Goal: Task Accomplishment & Management: Use online tool/utility

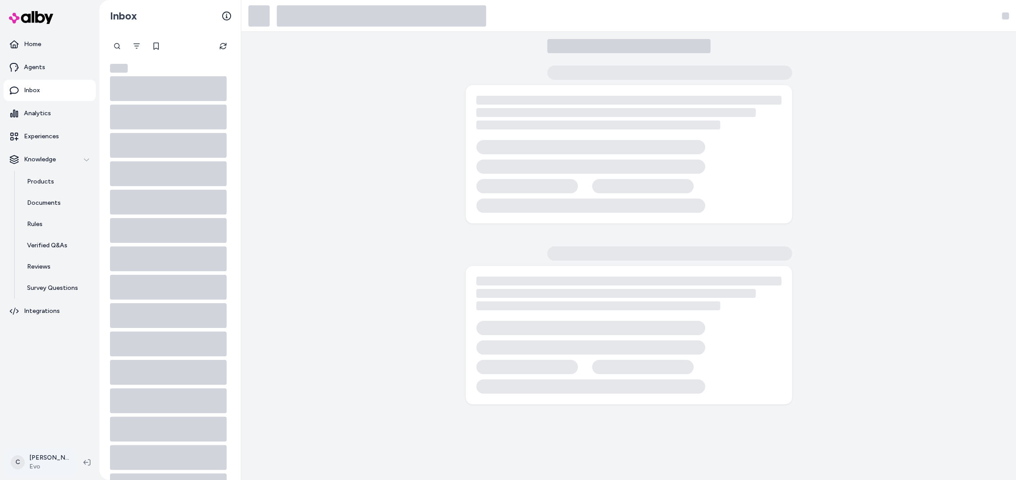
click at [45, 459] on html "Home Agents Inbox Analytics Experiences Knowledge Products Documents Rules Veri…" at bounding box center [508, 240] width 1016 height 480
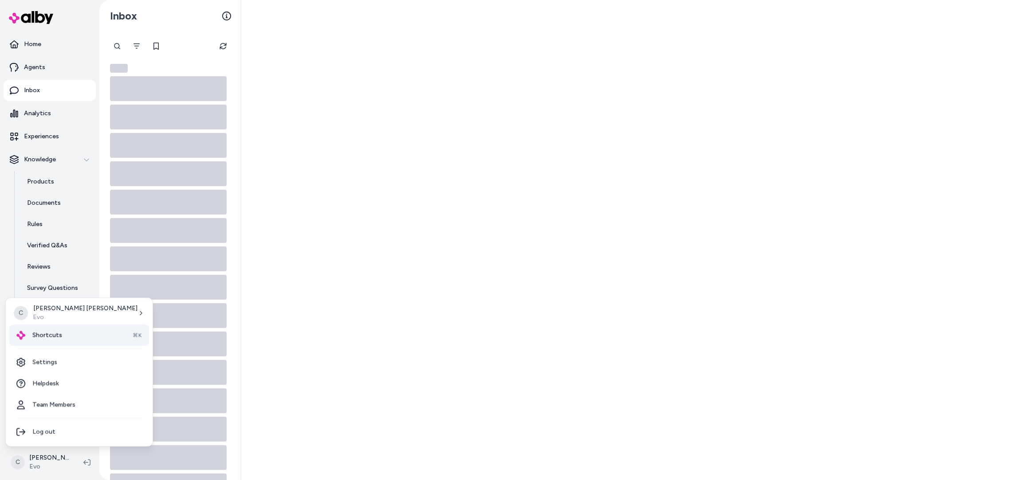
click at [67, 337] on div "Shortcuts ⌘K" at bounding box center [79, 335] width 140 height 21
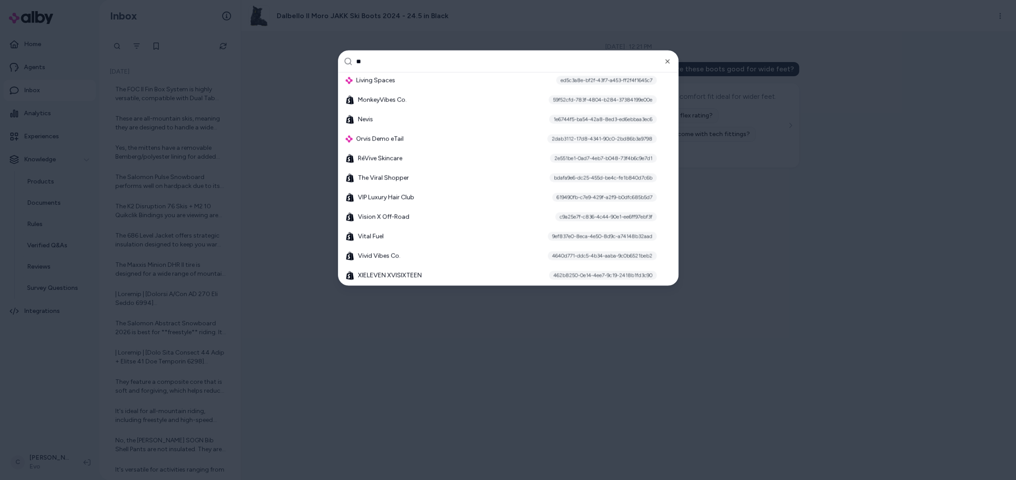
type input "*"
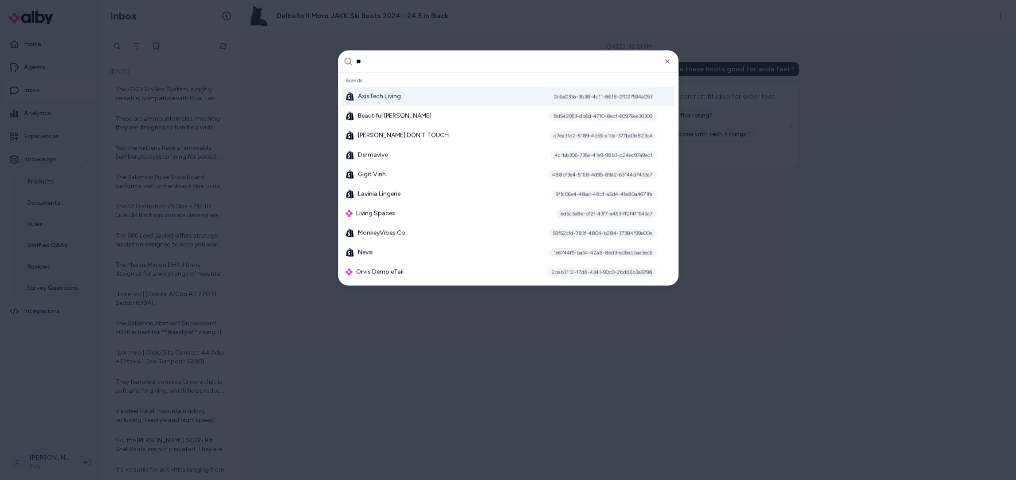
type input "*"
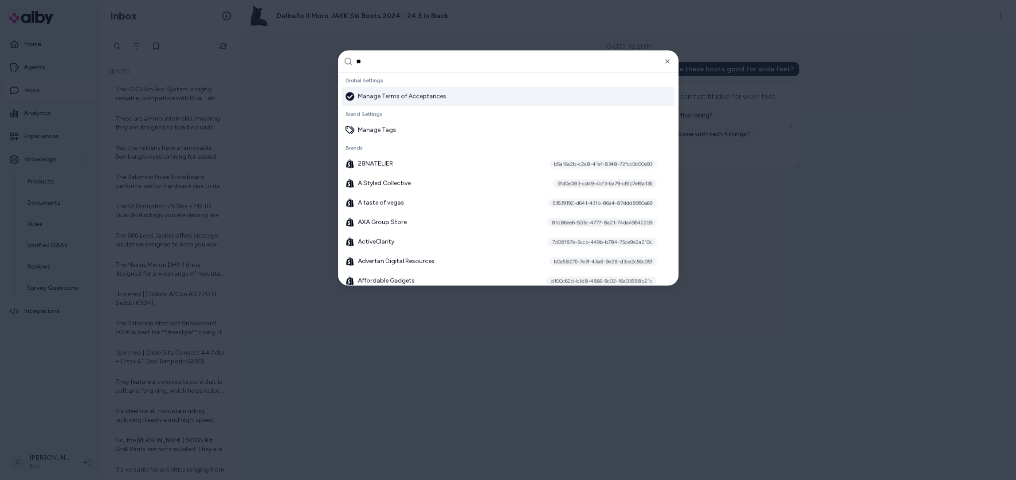
type input "***"
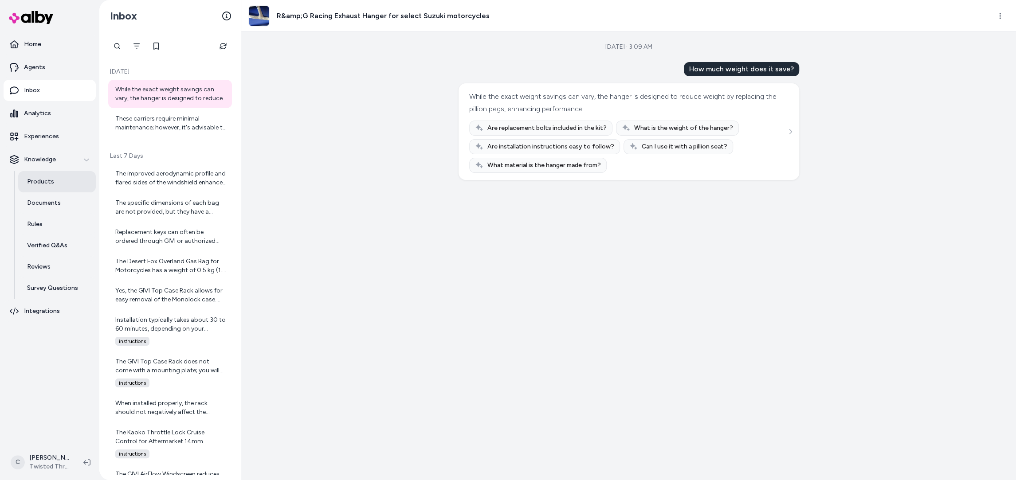
click at [34, 185] on p "Products" at bounding box center [40, 181] width 27 height 9
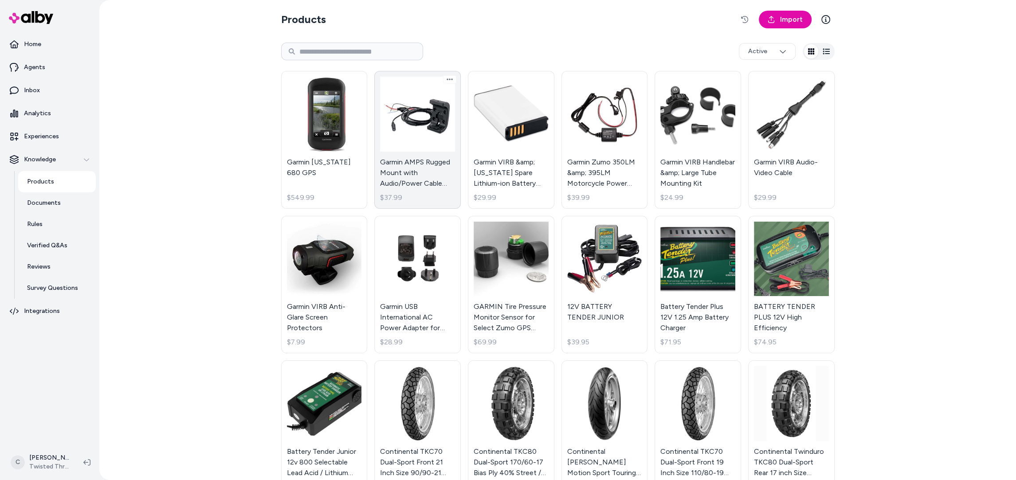
click at [440, 120] on link "Garmin AMPS Rugged Mount with Audio/Power Cable (Montana / Monterra GPS) $37.99" at bounding box center [417, 140] width 87 height 138
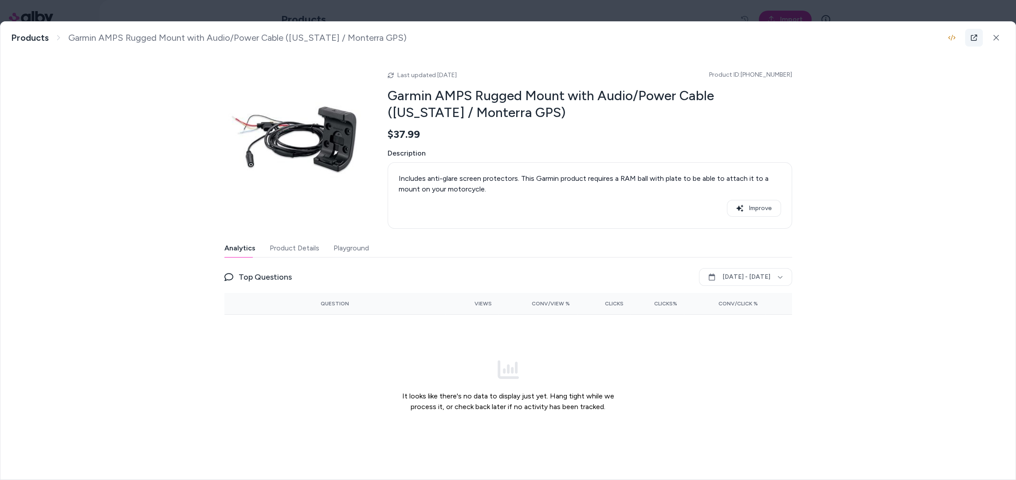
click at [969, 36] on link at bounding box center [974, 38] width 18 height 18
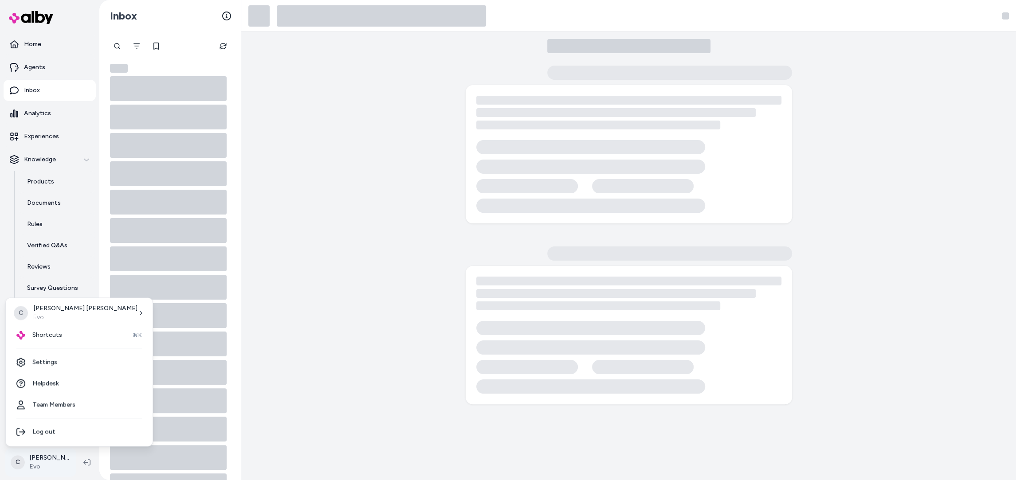
click at [67, 458] on html "Home Agents Inbox Analytics Experiences Knowledge Products Documents Rules Veri…" at bounding box center [508, 240] width 1016 height 480
click at [68, 332] on div "Shortcuts ⌘K" at bounding box center [79, 335] width 140 height 21
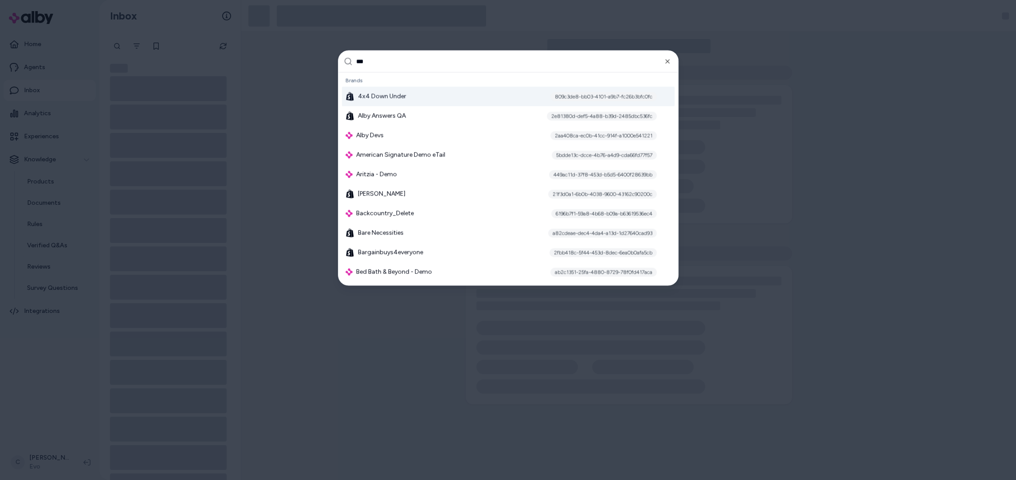
type input "****"
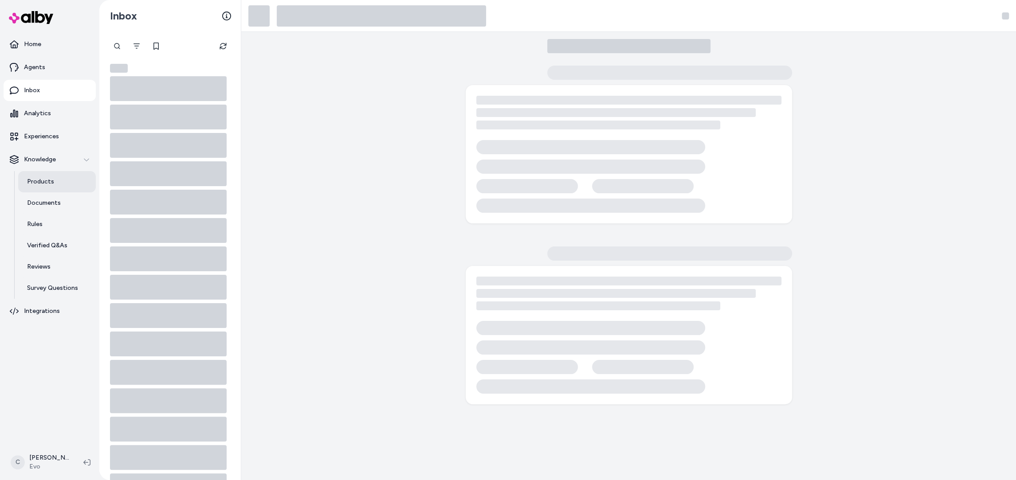
click at [51, 181] on p "Products" at bounding box center [40, 181] width 27 height 9
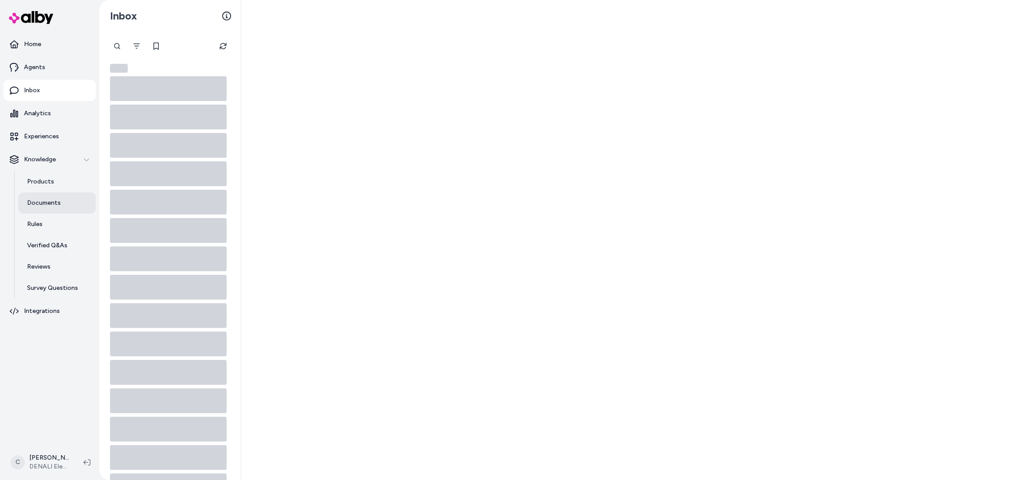
click at [59, 203] on link "Documents" at bounding box center [57, 203] width 78 height 21
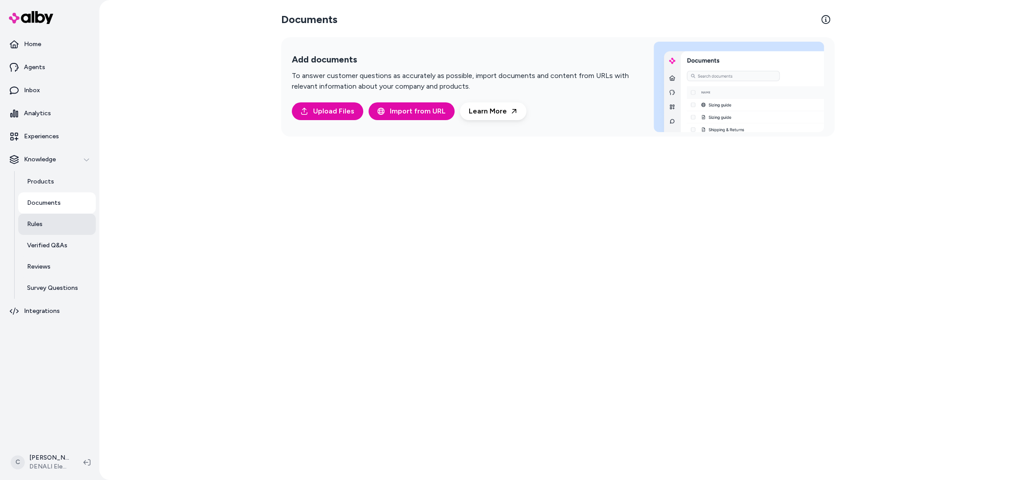
click at [55, 224] on link "Rules" at bounding box center [57, 224] width 78 height 21
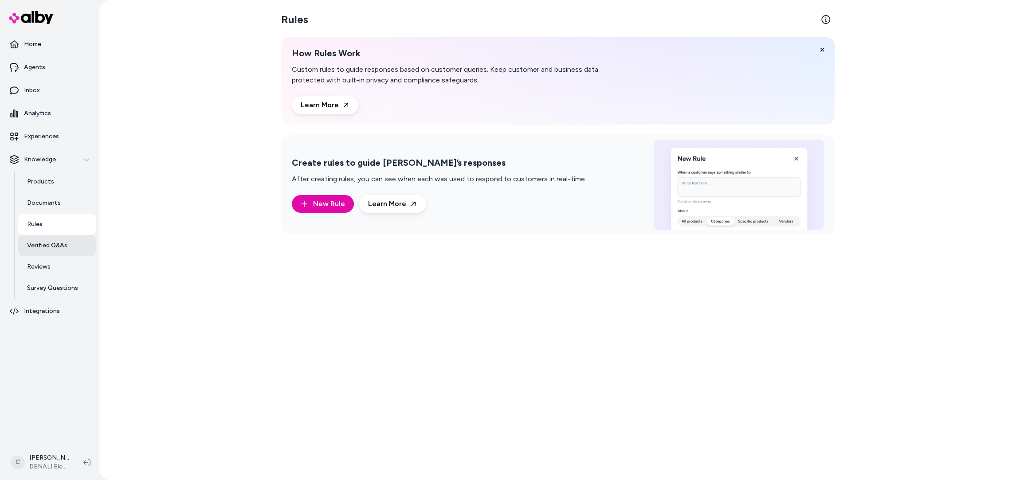
click at [55, 245] on p "Verified Q&As" at bounding box center [47, 245] width 40 height 9
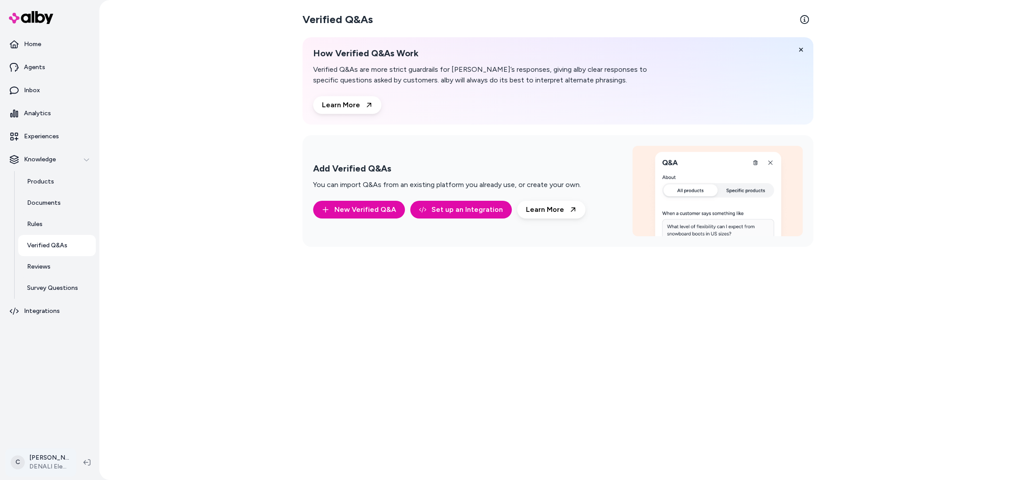
click at [46, 458] on html "Home Agents Inbox Analytics Experiences Knowledge Products Documents Rules Veri…" at bounding box center [508, 240] width 1016 height 480
click at [51, 270] on html "Home Agents Inbox Analytics Experiences Knowledge Products Documents Rules Veri…" at bounding box center [508, 240] width 1016 height 480
click at [35, 470] on html "Home Agents Inbox Analytics Experiences Knowledge Products Documents Rules Veri…" at bounding box center [508, 240] width 1016 height 480
click at [67, 339] on div "Shortcuts ⌘K" at bounding box center [79, 335] width 140 height 21
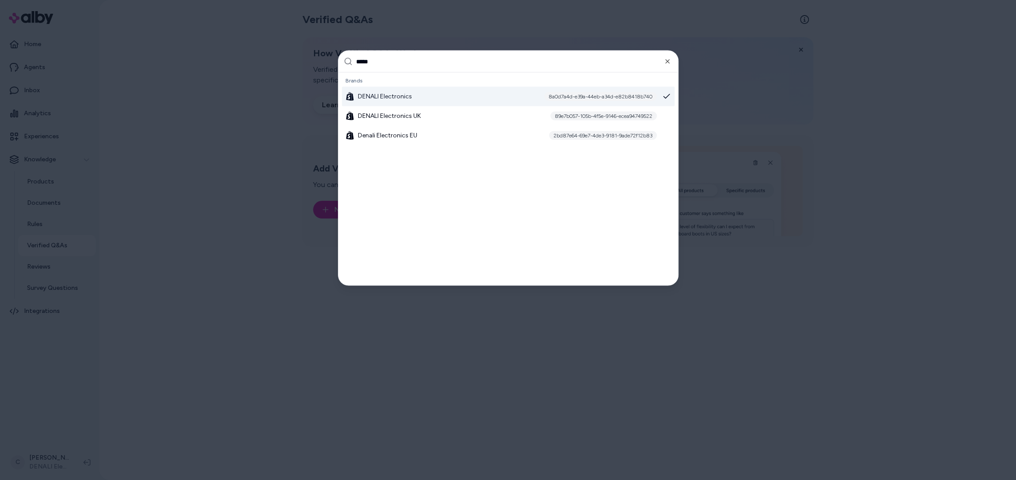
type input "******"
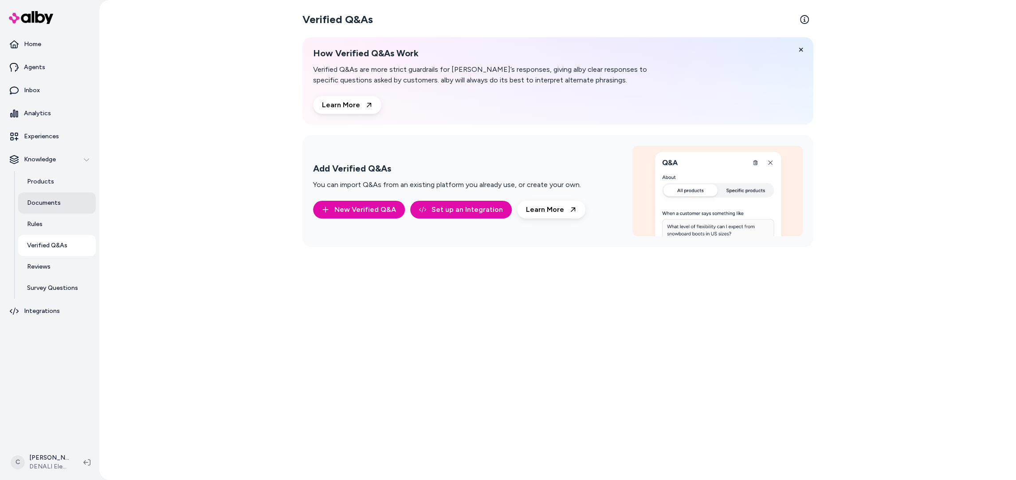
click at [56, 196] on link "Documents" at bounding box center [57, 203] width 78 height 21
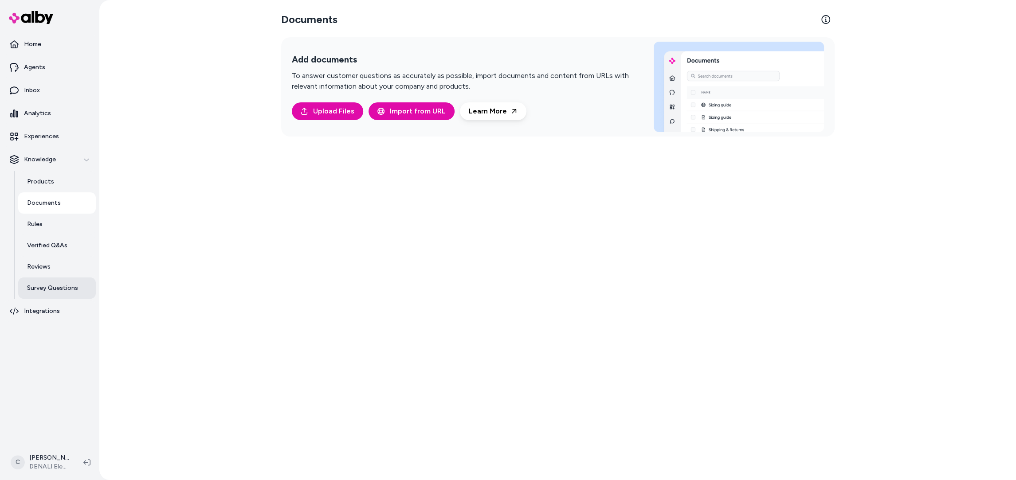
click at [48, 282] on link "Survey Questions" at bounding box center [57, 288] width 78 height 21
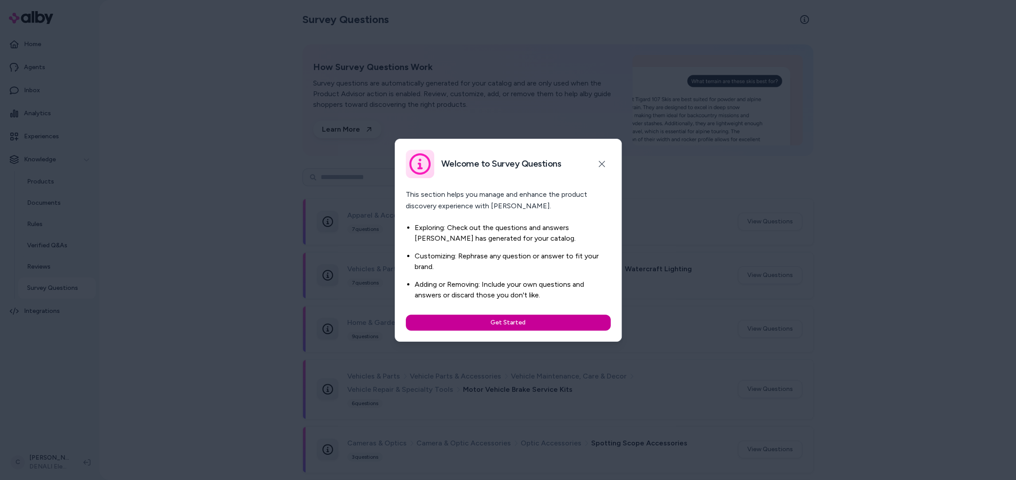
click at [488, 326] on button "Get Started" at bounding box center [508, 323] width 205 height 16
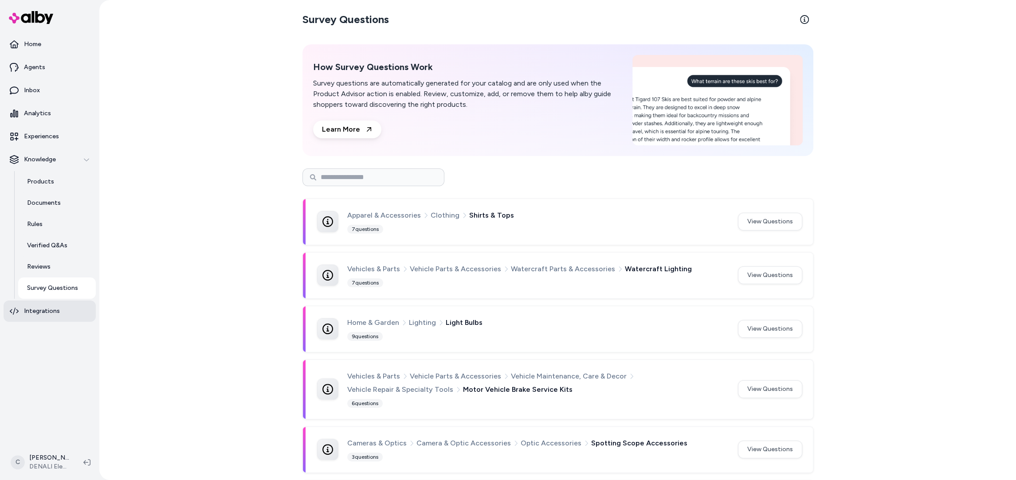
click at [48, 313] on p "Integrations" at bounding box center [42, 311] width 36 height 9
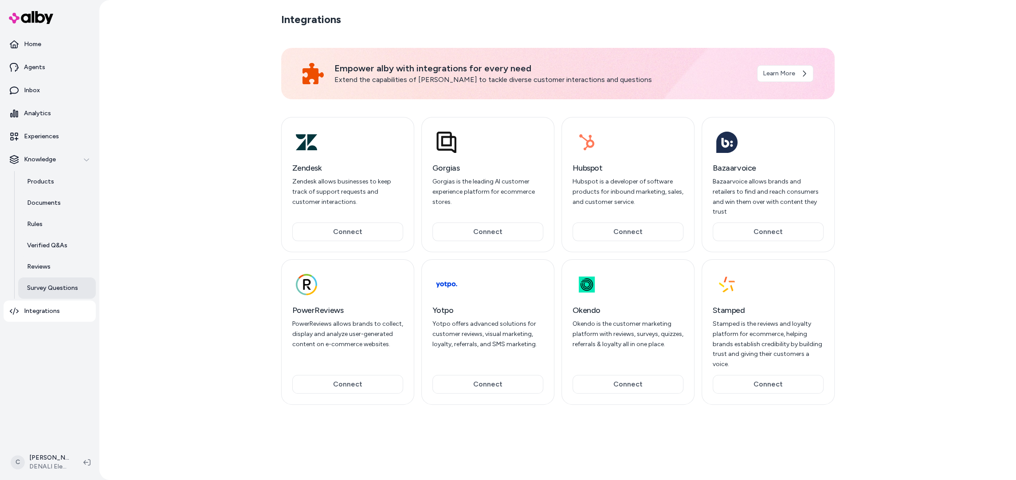
click at [50, 287] on p "Survey Questions" at bounding box center [52, 288] width 51 height 9
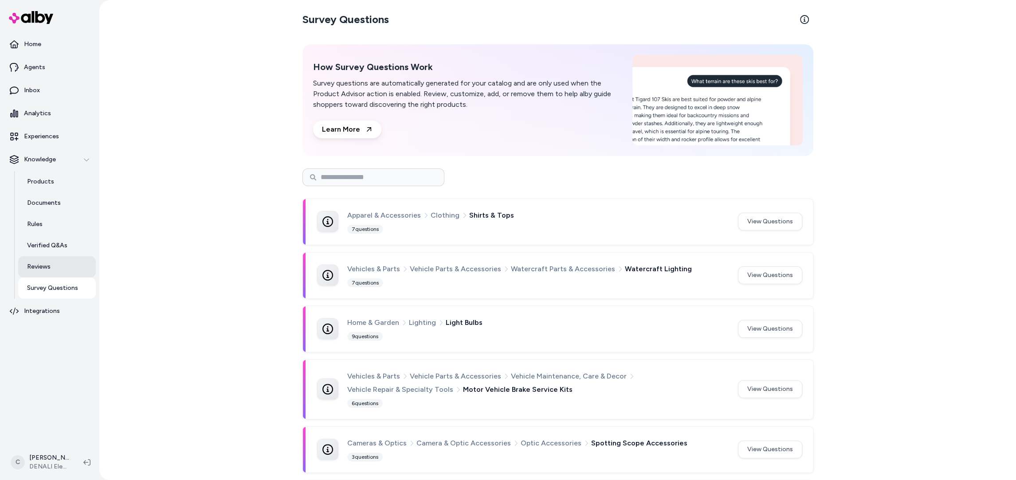
click at [45, 265] on p "Reviews" at bounding box center [39, 267] width 24 height 9
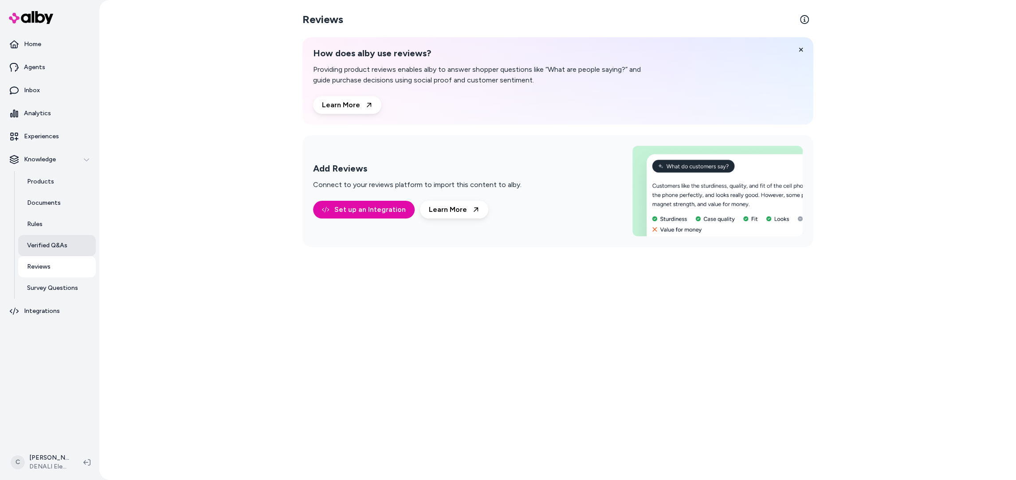
click at [47, 241] on p "Verified Q&As" at bounding box center [47, 245] width 40 height 9
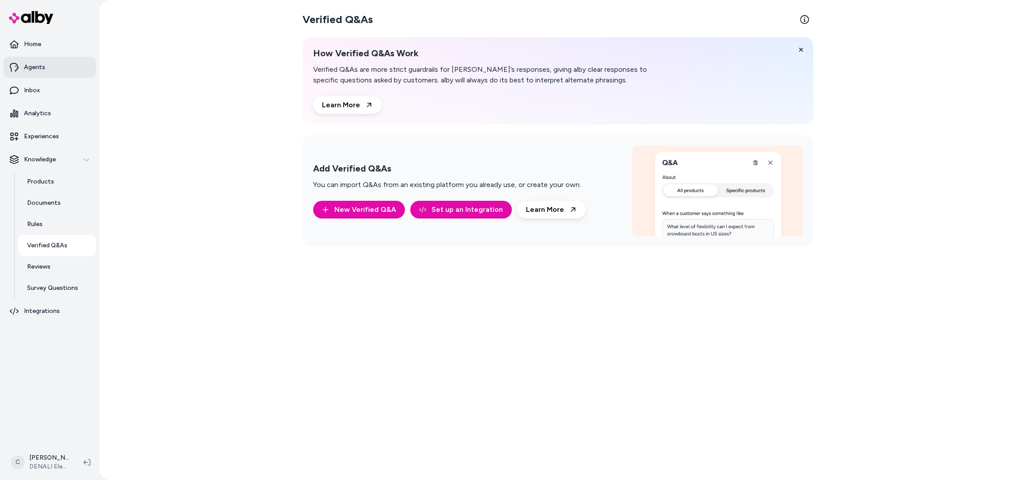
click at [44, 70] on link "Agents" at bounding box center [50, 67] width 92 height 21
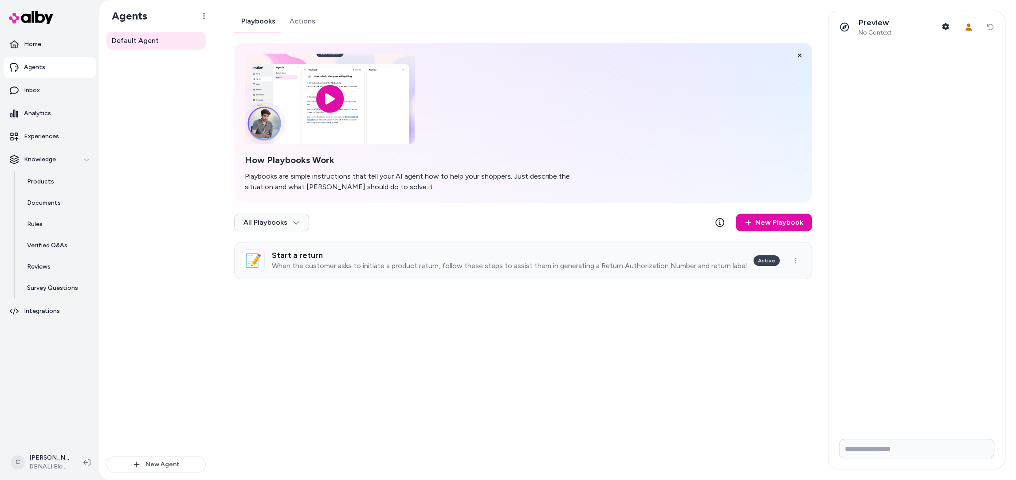
click at [412, 260] on h3 "Start a return" at bounding box center [509, 255] width 475 height 9
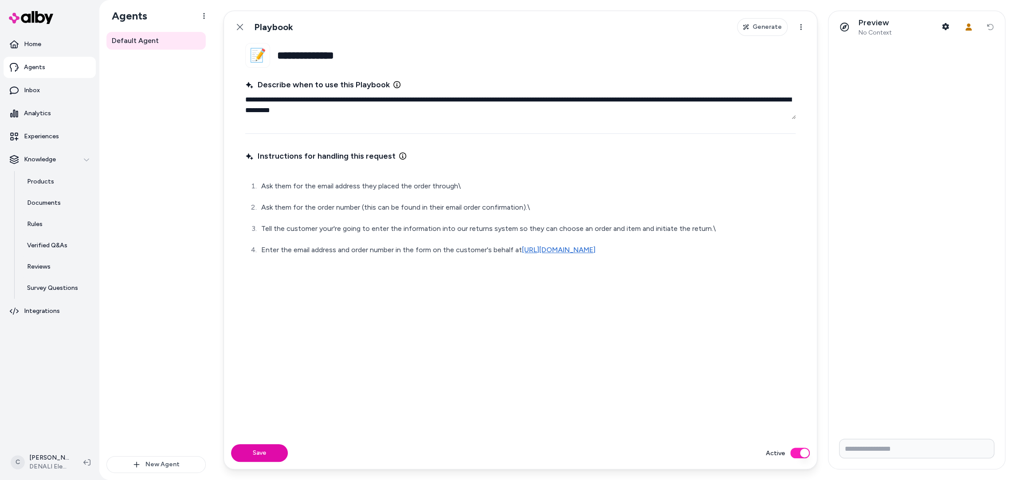
click at [556, 249] on link "https://bwiusa.returnscenter.com/" at bounding box center [559, 250] width 74 height 8
click at [865, 452] on input "Write your prompt here" at bounding box center [916, 449] width 155 height 20
type input "**********"
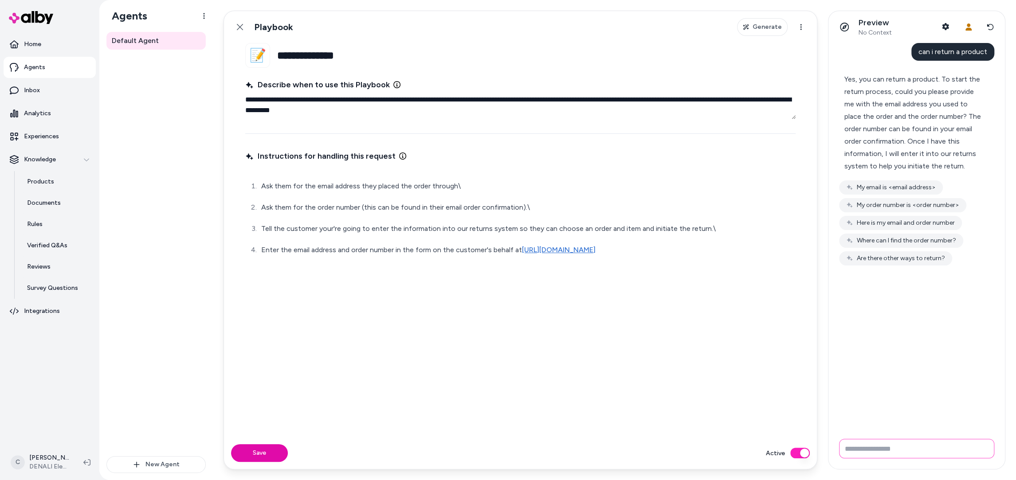
type input "*"
type input "**********"
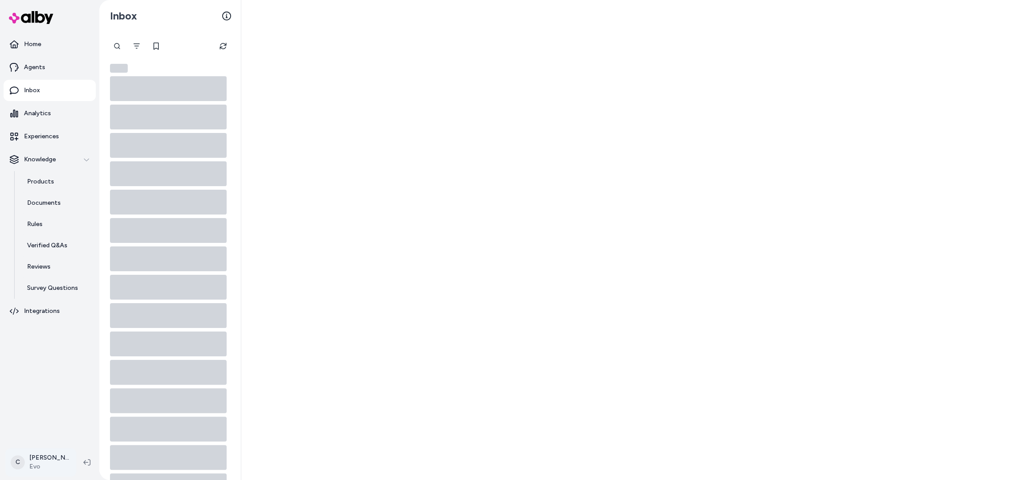
click at [44, 465] on html "Home Agents Inbox Analytics Experiences Knowledge Products Documents Rules Veri…" at bounding box center [508, 240] width 1016 height 480
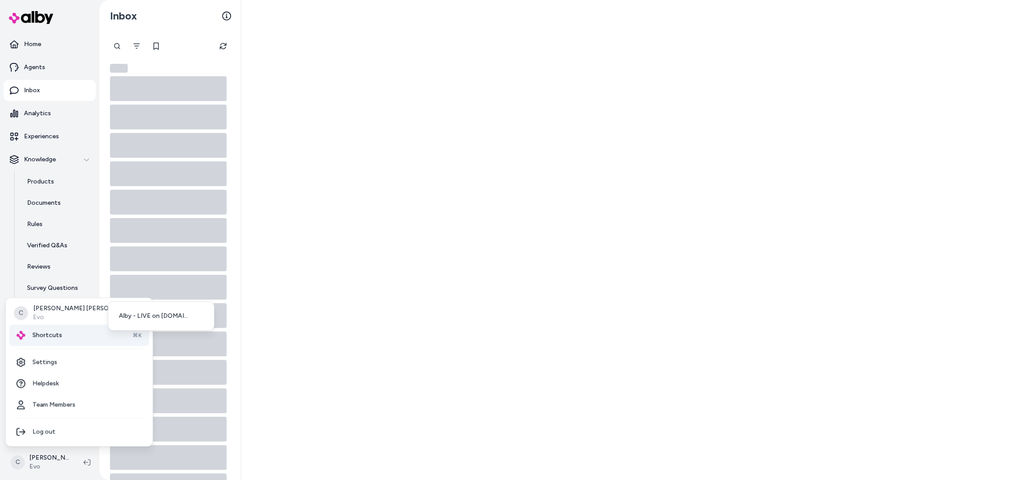
click at [51, 333] on span "Shortcuts" at bounding box center [47, 335] width 30 height 9
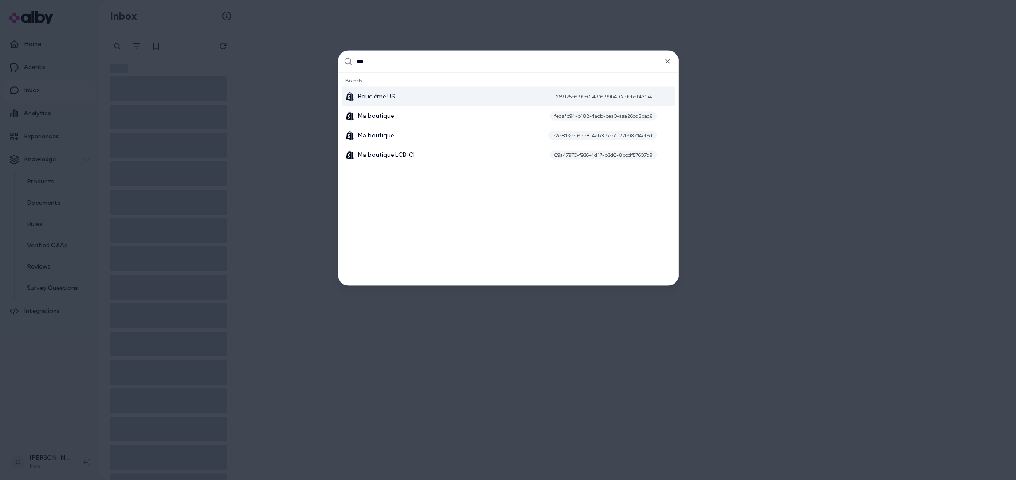
type input "****"
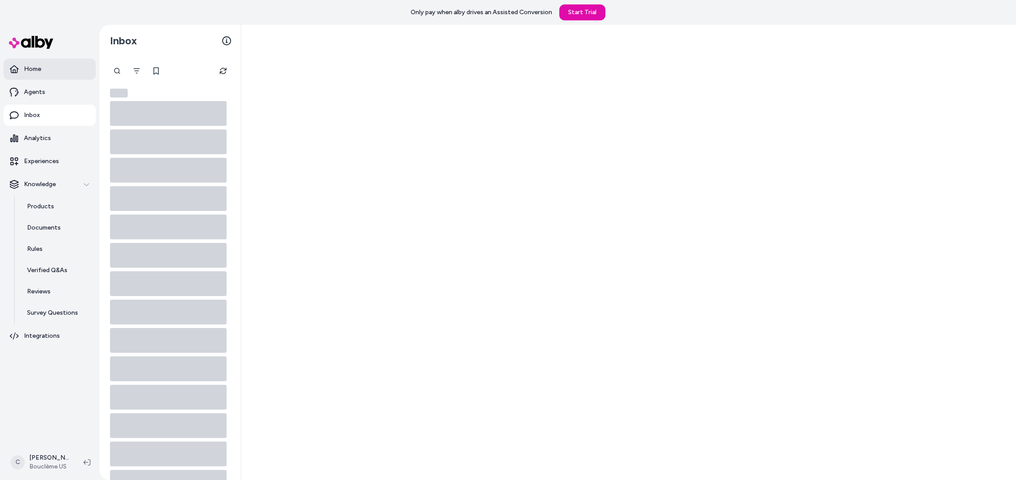
click at [61, 69] on link "Home" at bounding box center [50, 69] width 92 height 21
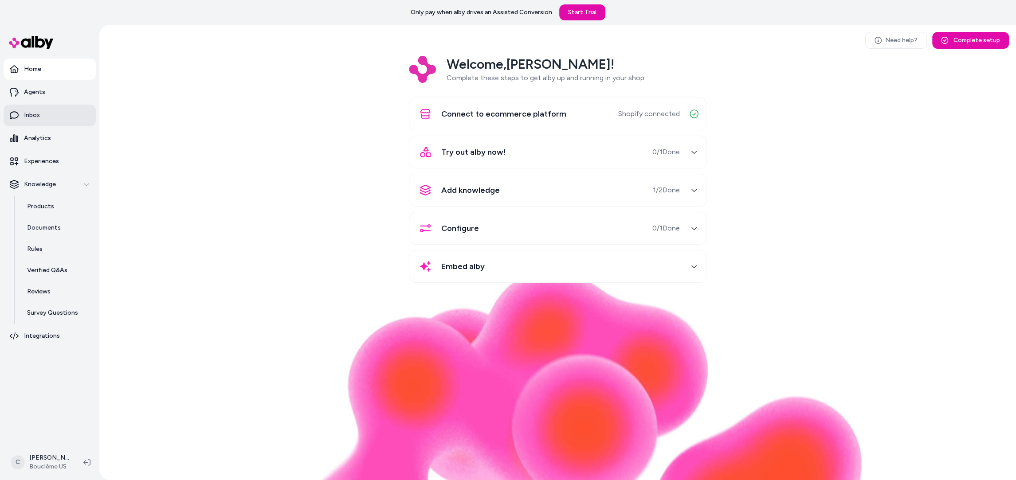
click at [42, 117] on link "Inbox" at bounding box center [50, 115] width 92 height 21
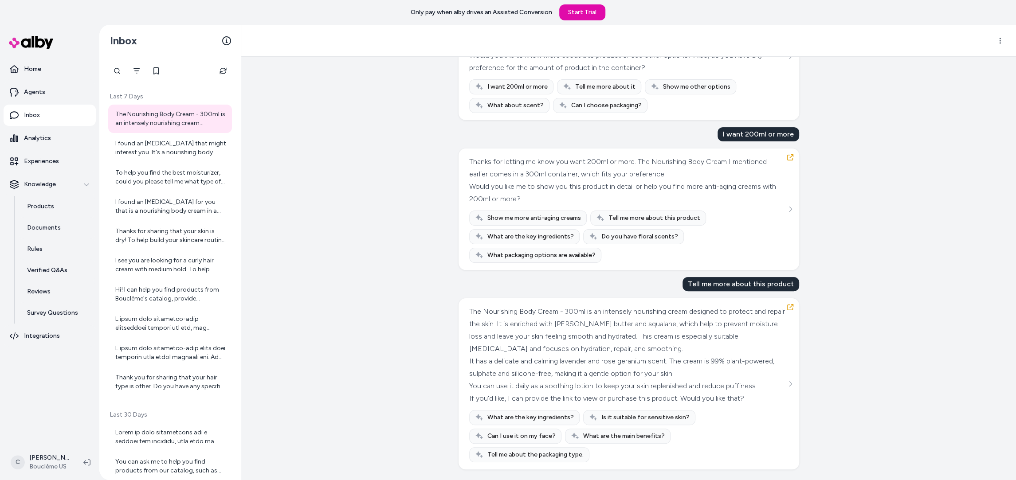
scroll to position [2033, 0]
click at [148, 146] on div "I found an [MEDICAL_DATA] that might interest you. It's a nourishing body cream…" at bounding box center [170, 148] width 111 height 18
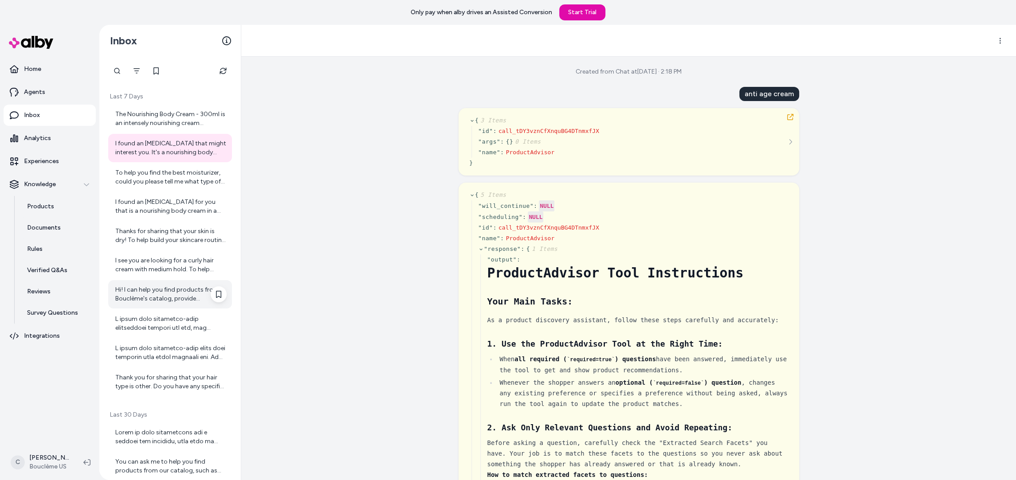
click at [155, 302] on div "Hi! I can help you find products from Bouclème's catalog, provide information a…" at bounding box center [170, 295] width 111 height 18
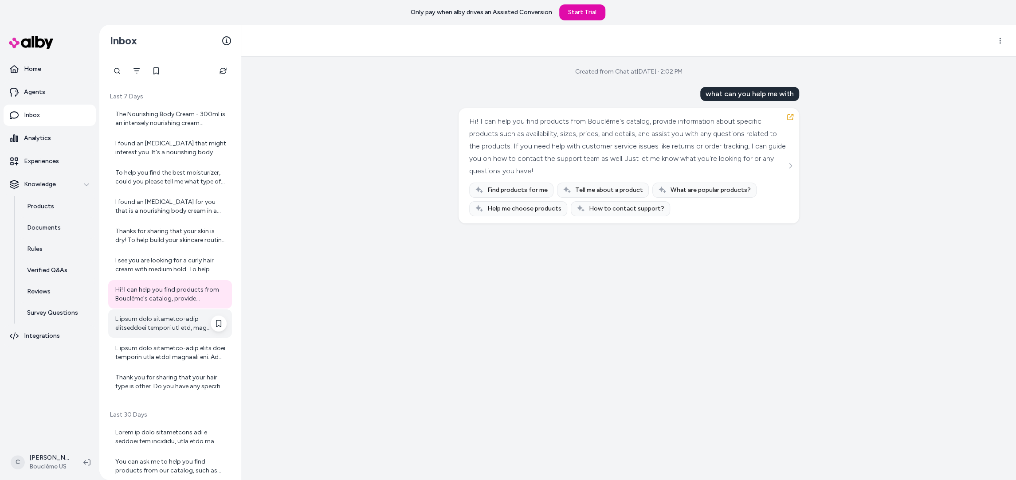
click at [164, 315] on div at bounding box center [170, 324] width 111 height 18
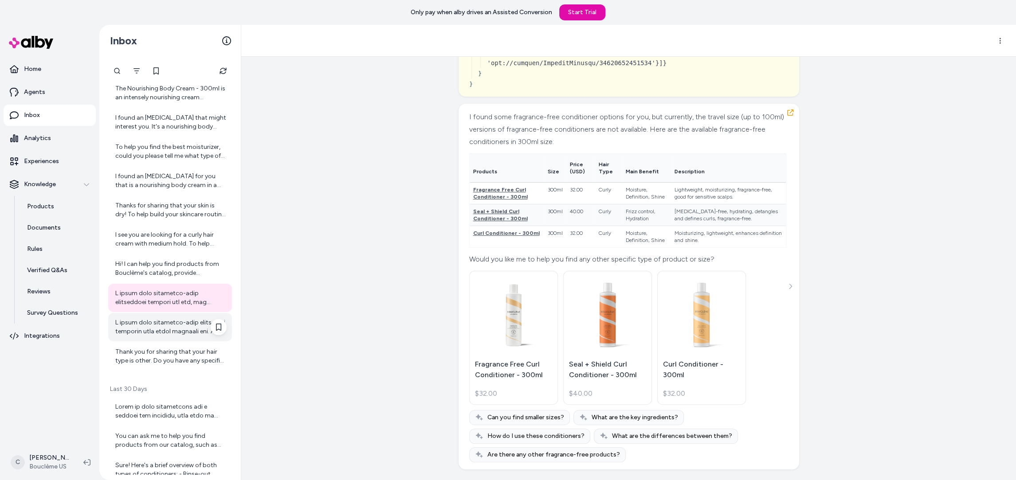
scroll to position [100, 0]
